Goal: Task Accomplishment & Management: Use online tool/utility

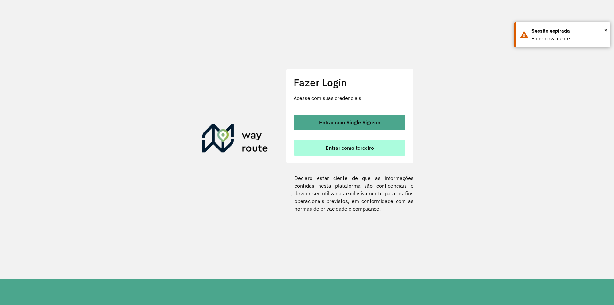
click at [350, 147] on span "Entrar como terceiro" at bounding box center [350, 147] width 48 height 5
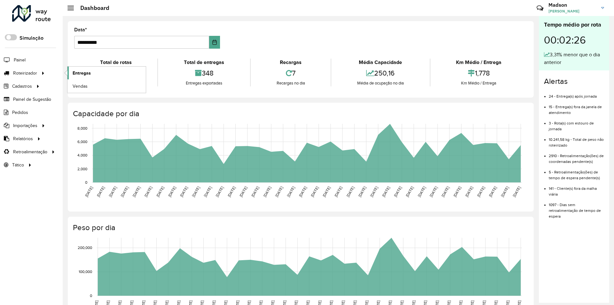
click at [86, 71] on span "Entregas" at bounding box center [82, 73] width 18 height 7
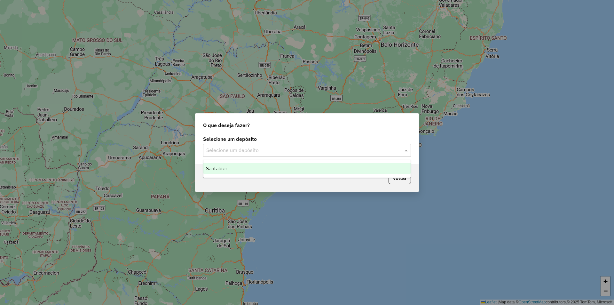
click at [257, 150] on input "text" at bounding box center [300, 151] width 189 height 8
click at [226, 167] on span "Santabier" at bounding box center [216, 168] width 21 height 5
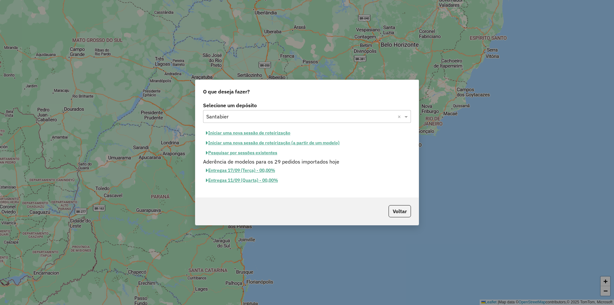
click at [233, 179] on button "Entregas 11/09 (Quarta) - 00,00%" at bounding box center [242, 180] width 78 height 10
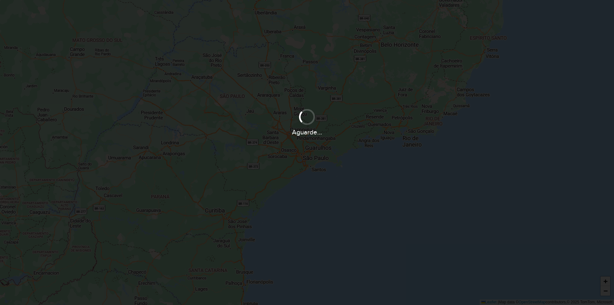
select select
select select "*"
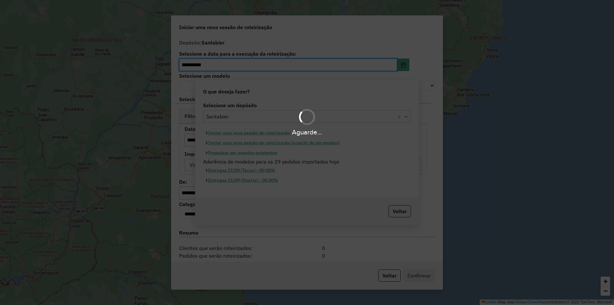
select select "******"
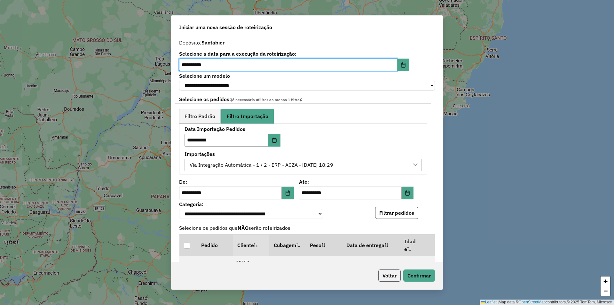
click at [390, 275] on button "Voltar" at bounding box center [390, 275] width 22 height 12
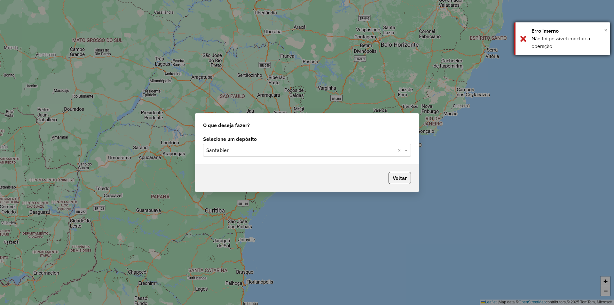
click at [606, 29] on span "×" at bounding box center [605, 30] width 3 height 7
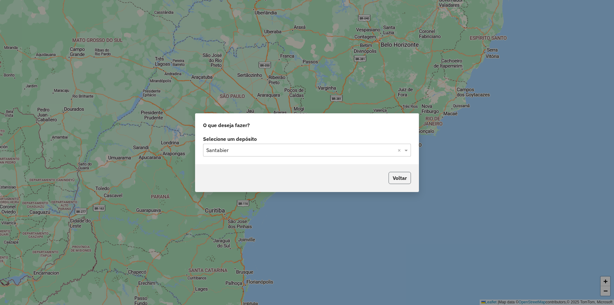
click at [404, 175] on button "Voltar" at bounding box center [400, 178] width 22 height 12
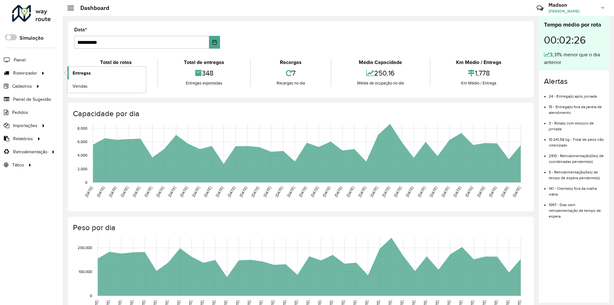
click at [83, 71] on span "Entregas" at bounding box center [82, 73] width 18 height 7
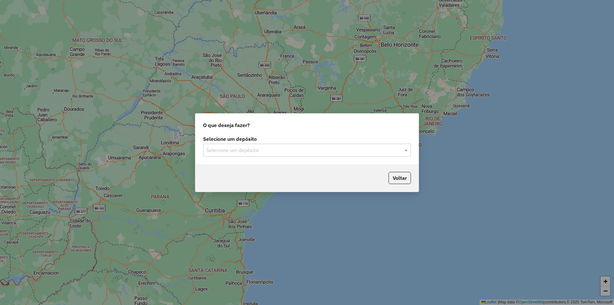
click at [243, 148] on input "text" at bounding box center [300, 151] width 189 height 8
click at [223, 167] on span "Santabier" at bounding box center [216, 168] width 21 height 5
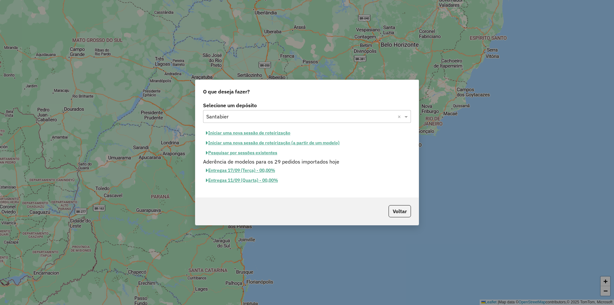
click at [251, 178] on button "Entregas 11/09 (Quarta) - 00,00%" at bounding box center [242, 180] width 78 height 10
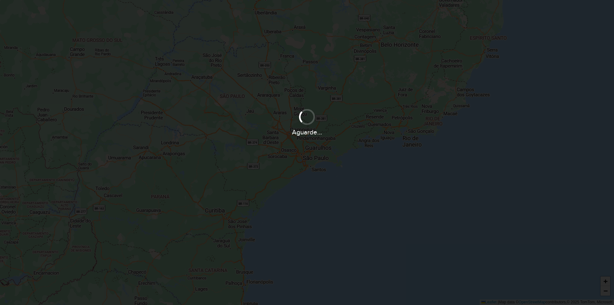
select select
select select "*"
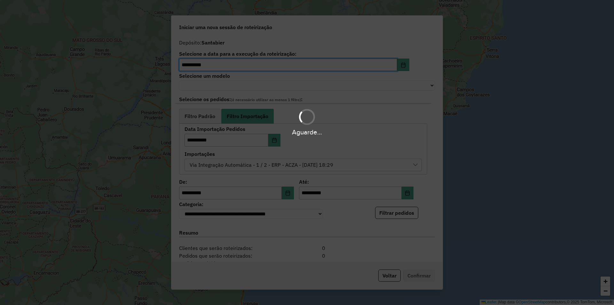
select select "******"
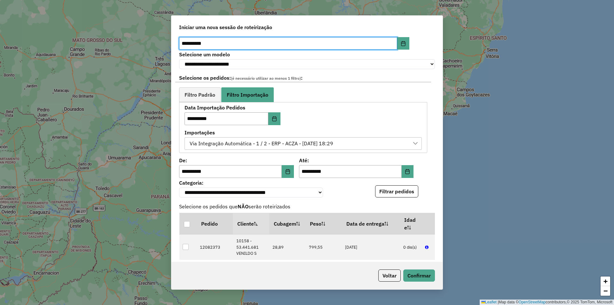
scroll to position [8, 0]
